Goal: Transaction & Acquisition: Purchase product/service

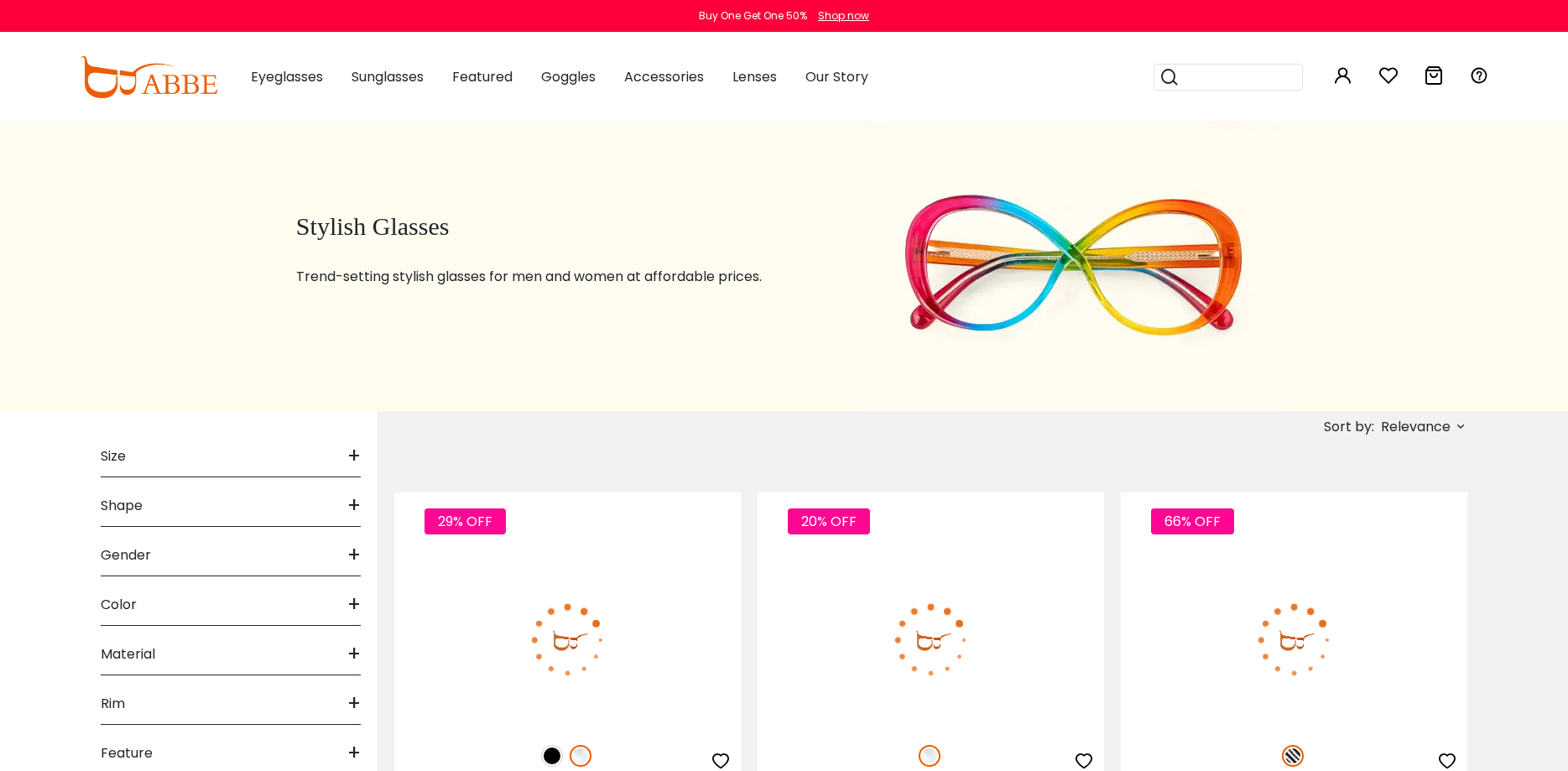
click at [1340, 77] on icon at bounding box center [1342, 75] width 20 height 20
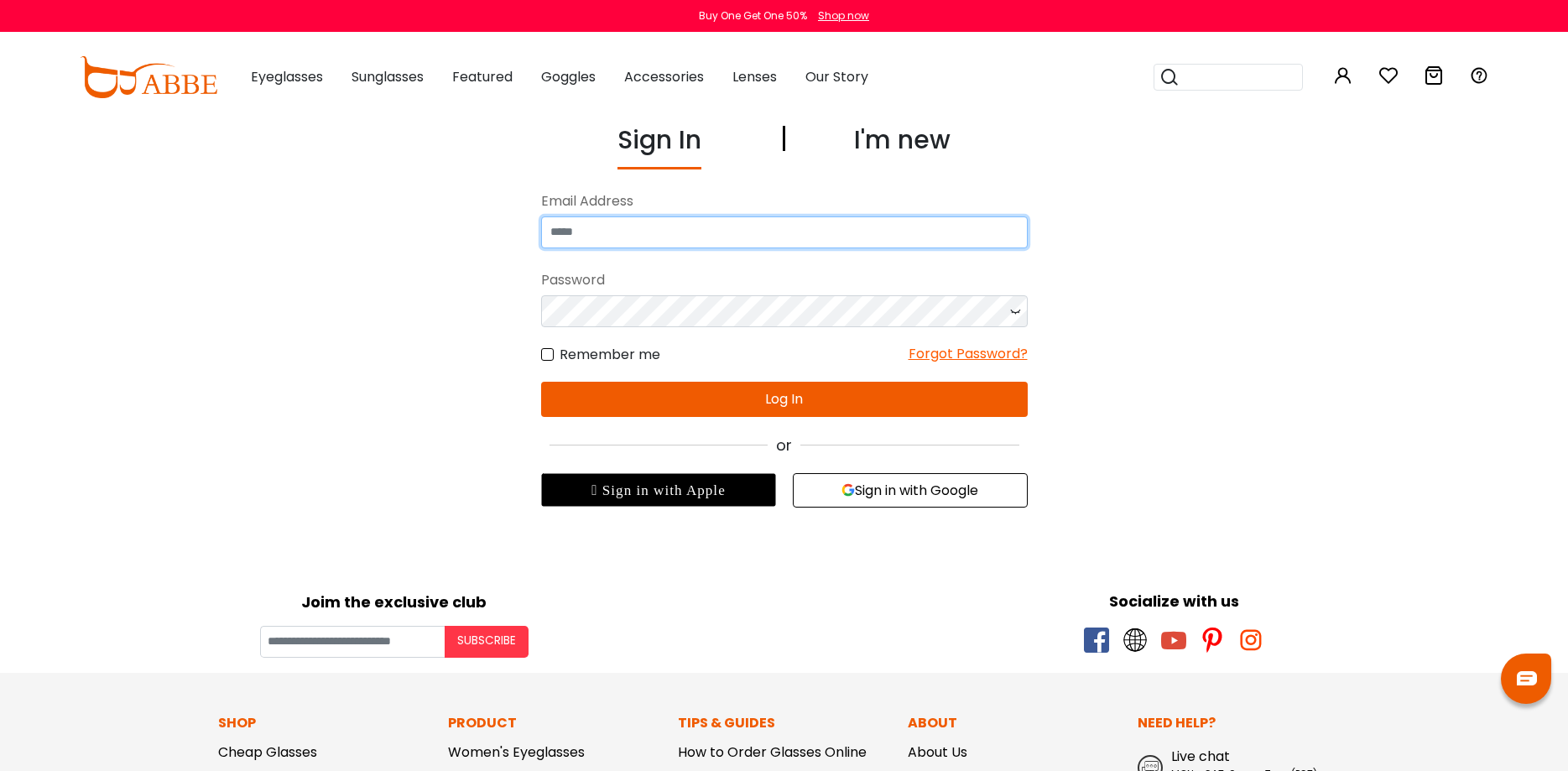
click at [649, 228] on input "email" at bounding box center [784, 232] width 486 height 32
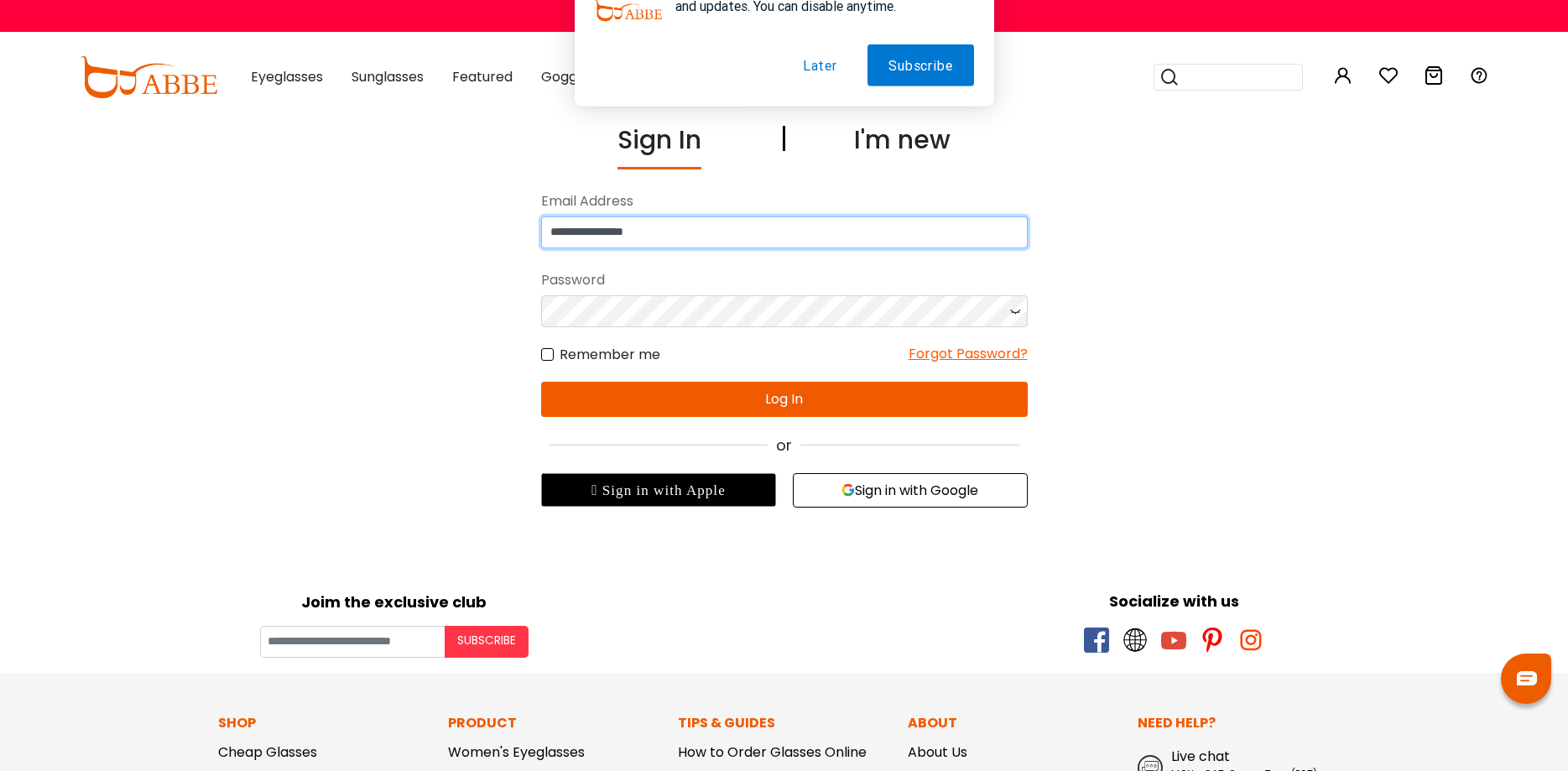
type input "**********"
click at [914, 490] on button "Sign in with Google" at bounding box center [911, 490] width 235 height 34
click at [888, 485] on button "Sign in with Google" at bounding box center [911, 490] width 235 height 34
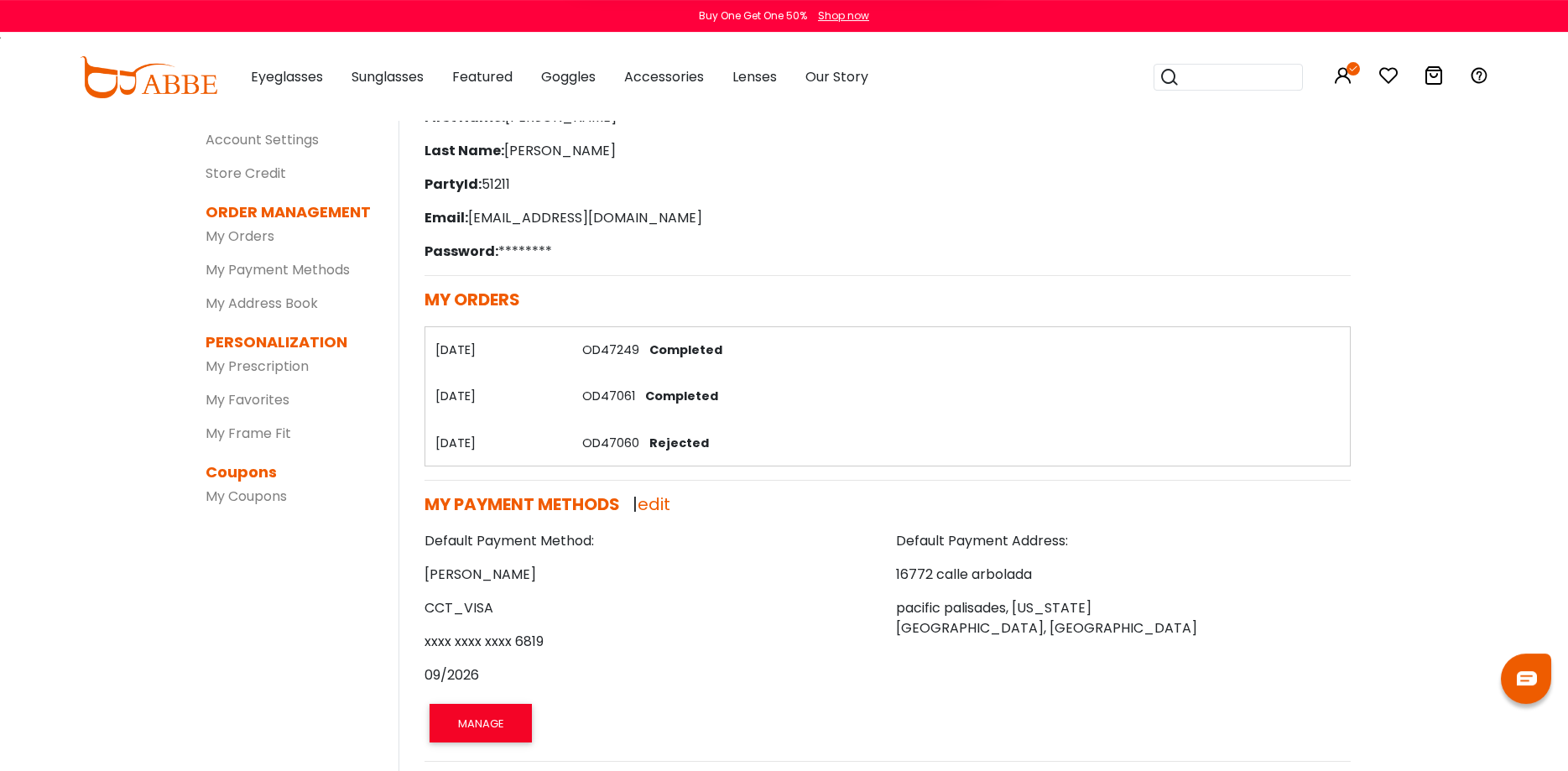
scroll to position [86, 0]
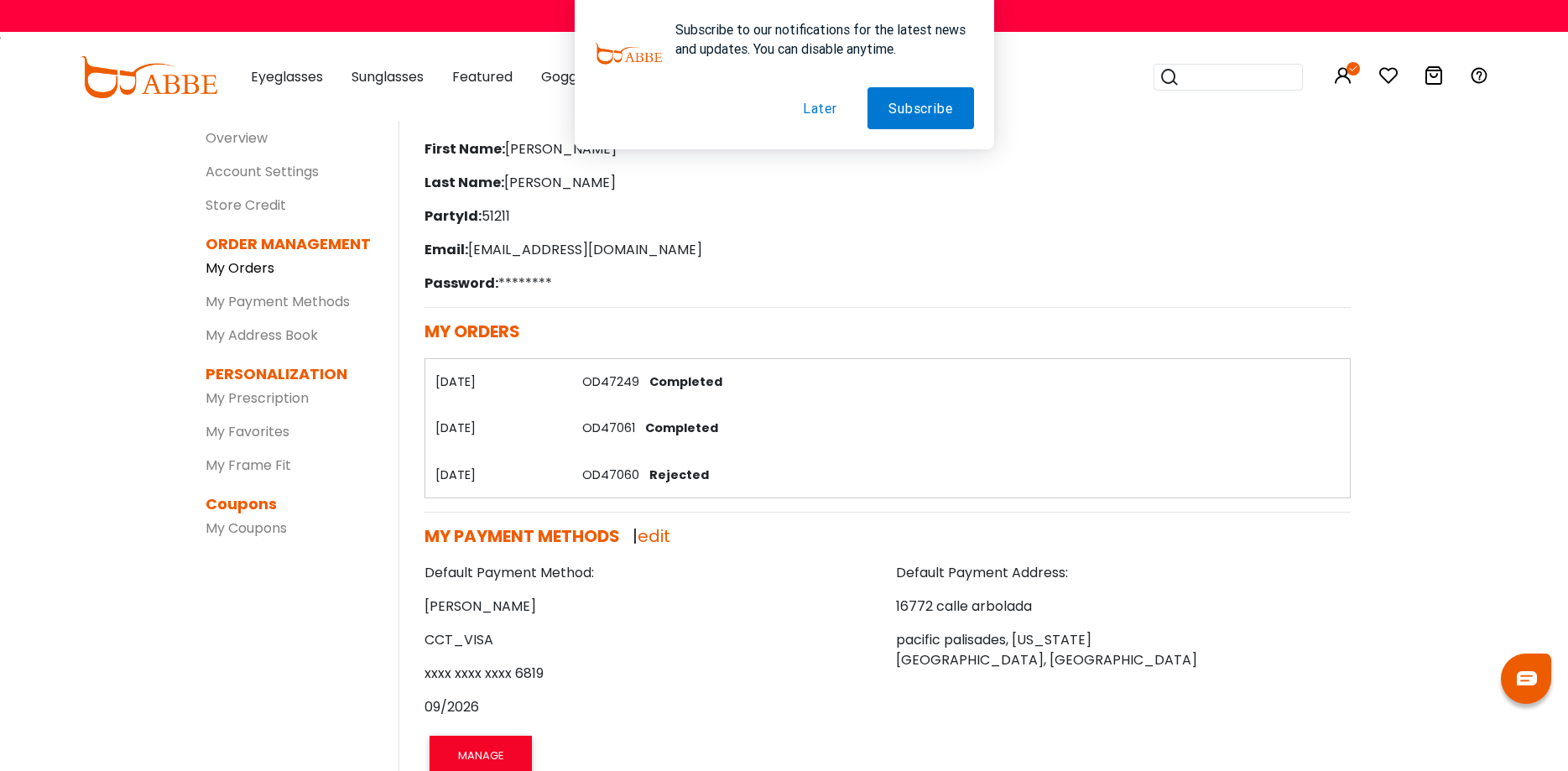
click at [247, 270] on link "My Orders" at bounding box center [240, 268] width 69 height 19
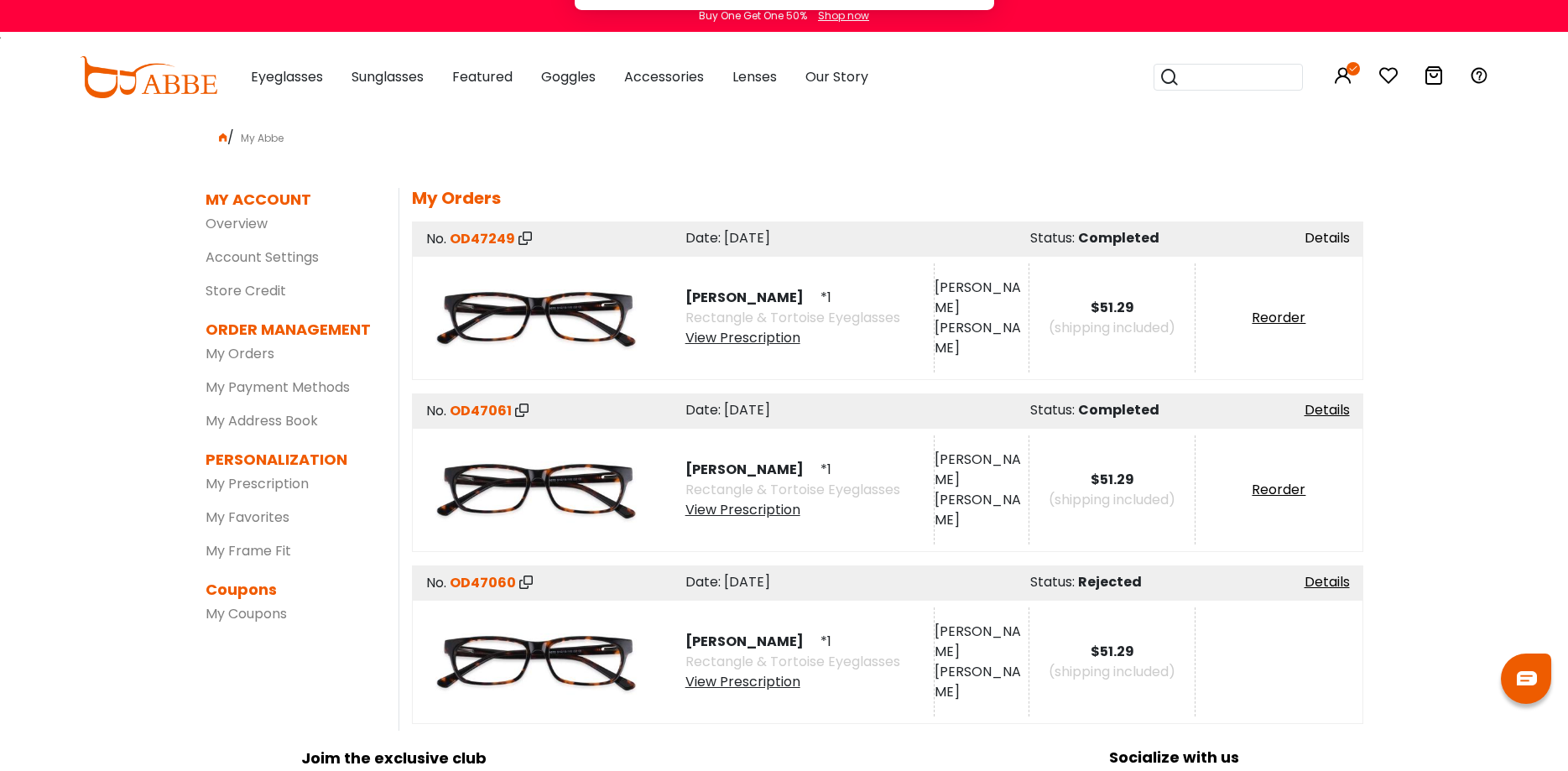
click at [1333, 234] on link "Details" at bounding box center [1327, 238] width 45 height 19
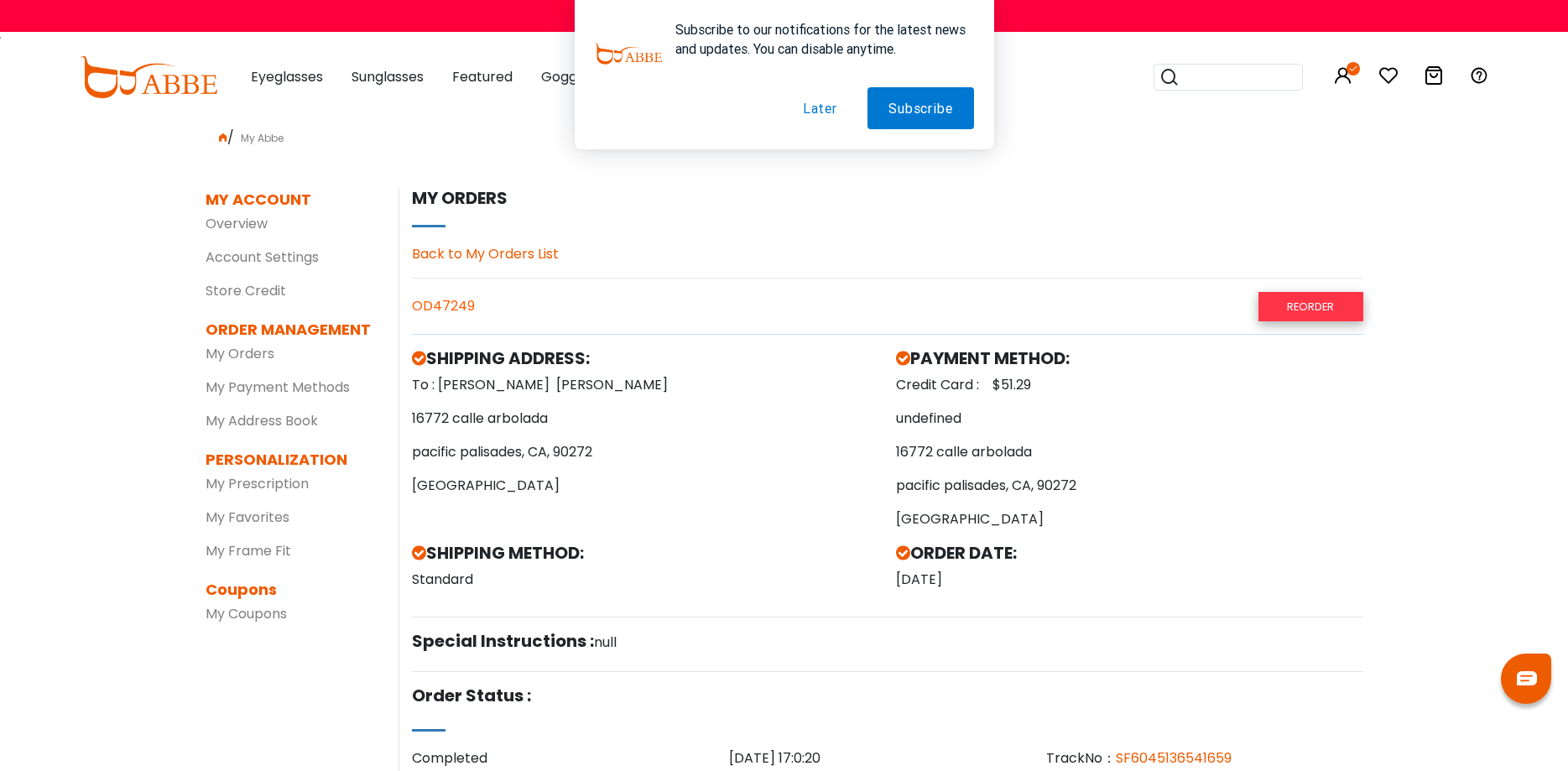
click at [1307, 304] on link "Reorder" at bounding box center [1310, 307] width 104 height 30
